Goal: Information Seeking & Learning: Learn about a topic

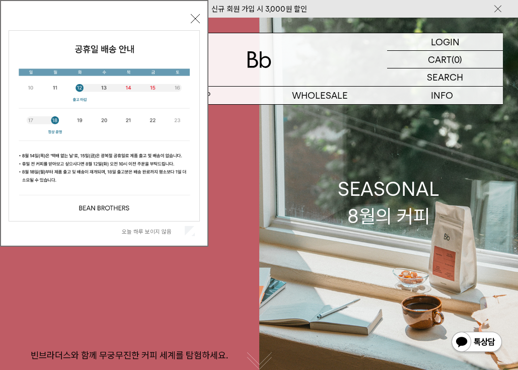
click at [194, 13] on div "오늘 하루 보이지 않음 닫기" at bounding box center [104, 126] width 191 height 230
click at [193, 19] on button "닫기" at bounding box center [195, 18] width 9 height 9
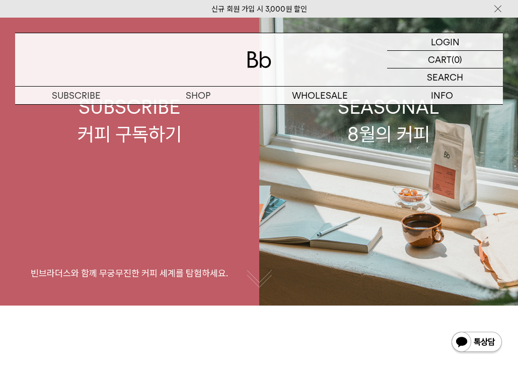
scroll to position [81, 0]
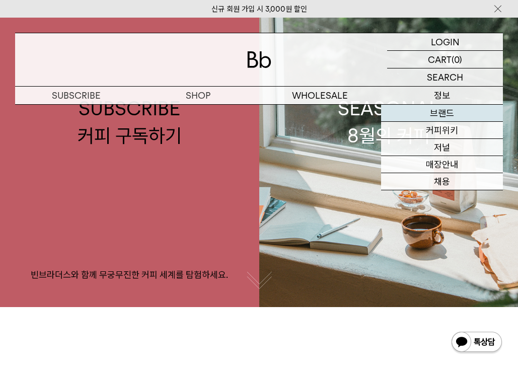
click at [362, 112] on link "브랜드" at bounding box center [442, 113] width 122 height 17
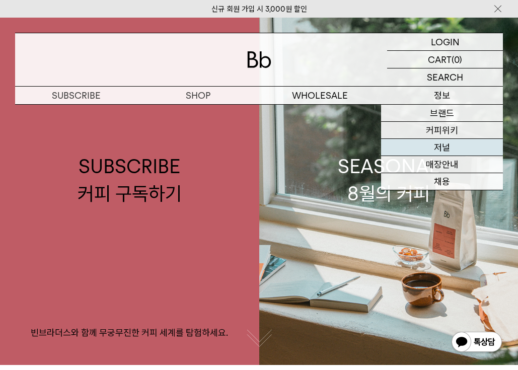
click at [437, 150] on link "저널" at bounding box center [442, 147] width 122 height 17
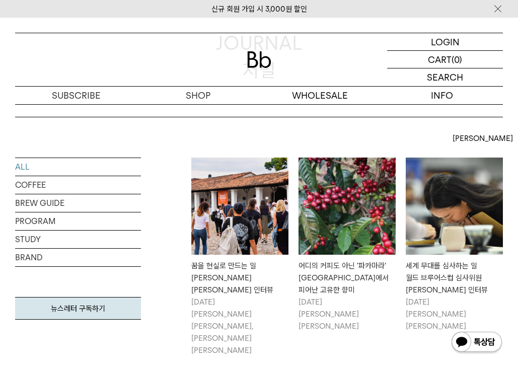
scroll to position [108, 0]
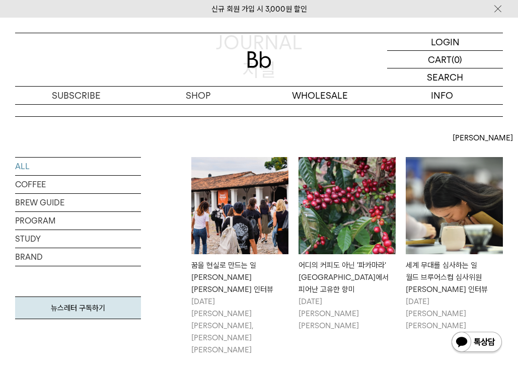
click at [242, 204] on img at bounding box center [239, 205] width 97 height 97
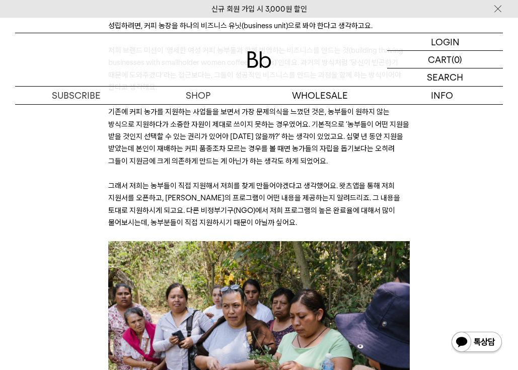
scroll to position [2251, 0]
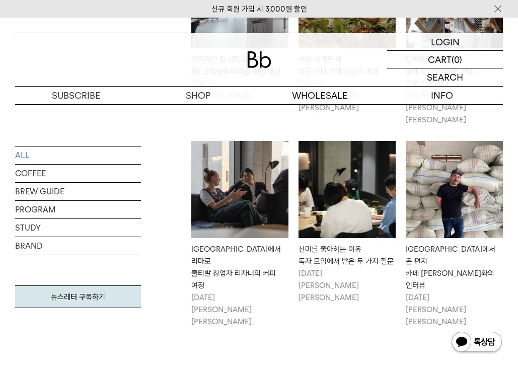
scroll to position [908, 0]
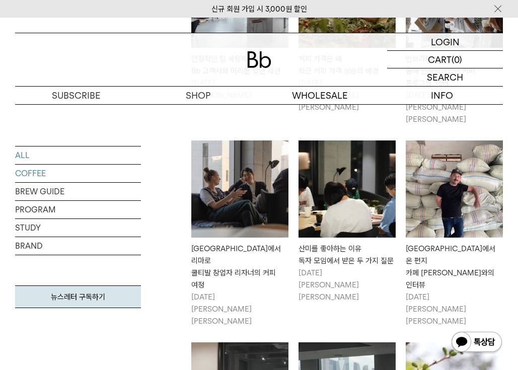
click at [40, 172] on link "COFFEE" at bounding box center [78, 174] width 126 height 18
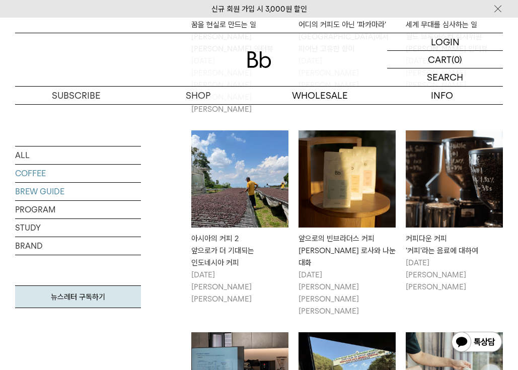
scroll to position [536, 0]
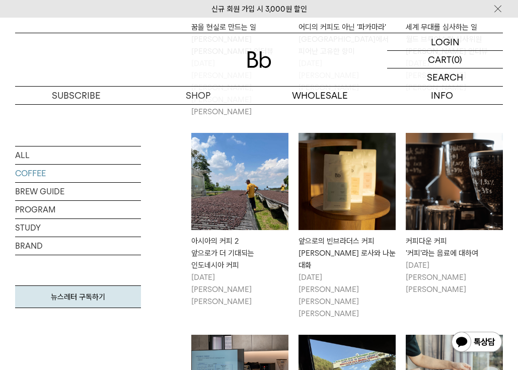
click at [326, 133] on img at bounding box center [347, 181] width 97 height 97
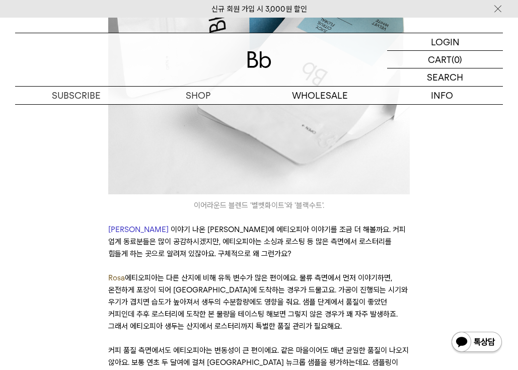
scroll to position [1556, 0]
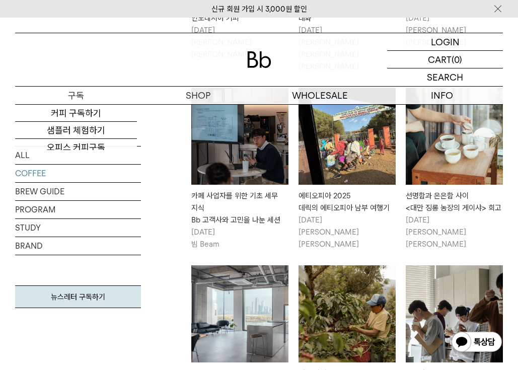
scroll to position [862, 0]
